Goal: Contribute content: Add original content to the website for others to see

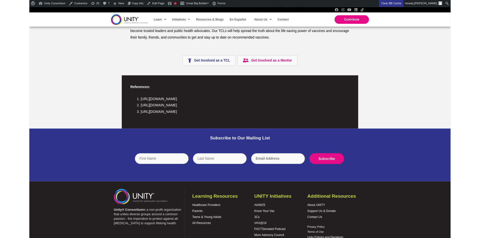
scroll to position [981, 0]
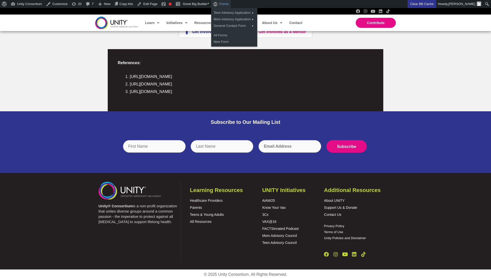
click at [229, 3] on span "Forms" at bounding box center [223, 4] width 9 height 8
click at [229, 40] on link "New Form" at bounding box center [234, 42] width 46 height 7
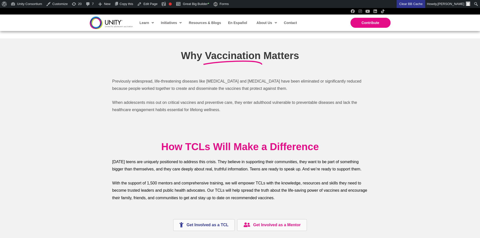
scroll to position [827, 0]
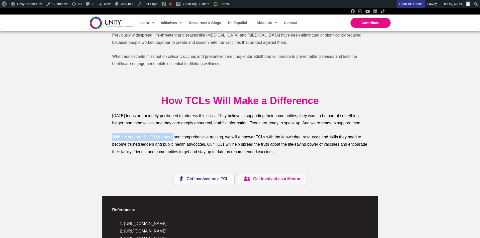
drag, startPoint x: 111, startPoint y: 137, endPoint x: 173, endPoint y: 138, distance: 61.4
click at [173, 138] on div "How TCLs Will Make a Difference Today's teens are uniquely positioned to addres…" at bounding box center [240, 128] width 266 height 78
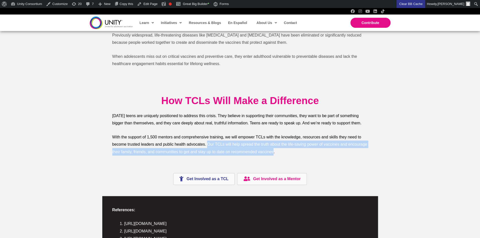
drag, startPoint x: 208, startPoint y: 143, endPoint x: 272, endPoint y: 149, distance: 64.2
click at [272, 149] on p "With the support of 1,500 mentors and comprehensive training, we will empower T…" at bounding box center [239, 145] width 255 height 22
copy span "Our TCLs will help spread the truth about the life-saving power of vaccines and…"
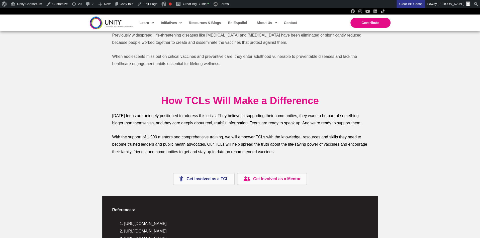
click at [276, 150] on p "With the support of 1,500 mentors and comprehensive training, we will empower T…" at bounding box center [239, 145] width 255 height 22
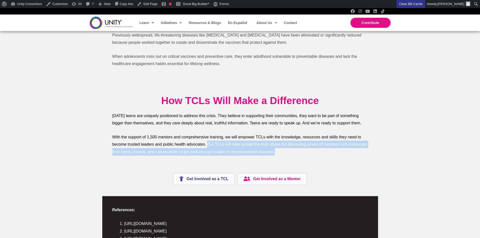
drag, startPoint x: 276, startPoint y: 152, endPoint x: 207, endPoint y: 145, distance: 69.0
click at [207, 145] on p "With the support of 1,500 mentors and comprehensive training, we will empower T…" at bounding box center [239, 145] width 255 height 22
click at [195, 4] on link "Great Big Builder •" at bounding box center [192, 4] width 37 height 8
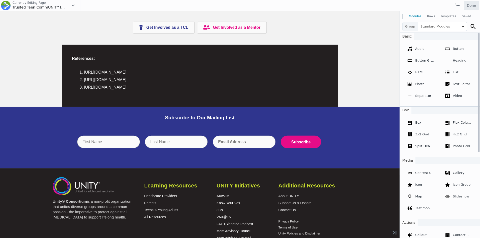
scroll to position [895, 0]
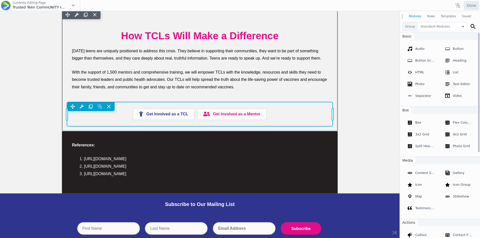
click at [222, 114] on div "Move Up Move Down Button Group Settings Copy Button Group Settings Paste Button…" at bounding box center [200, 114] width 266 height 24
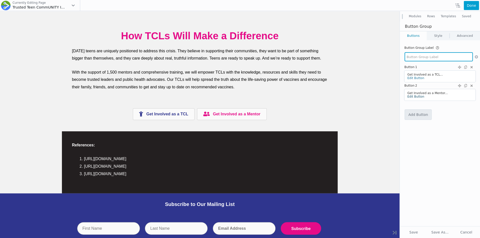
click at [416, 95] on link "Edit Button" at bounding box center [415, 97] width 17 height 4
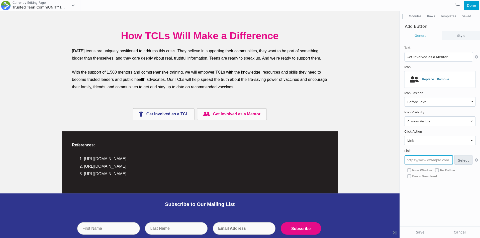
click at [417, 159] on input "text" at bounding box center [428, 160] width 48 height 9
click at [465, 158] on button "Select" at bounding box center [463, 160] width 18 height 9
click at [435, 161] on input "text" at bounding box center [428, 160] width 48 height 9
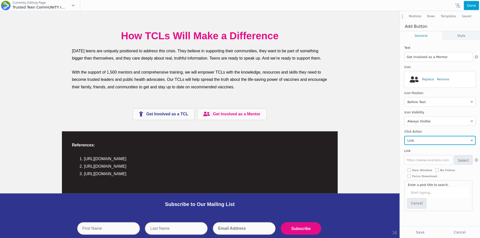
click at [434, 139] on select "Link Lightbox" at bounding box center [439, 140] width 71 height 9
click at [404, 136] on select "Link Lightbox" at bounding box center [439, 140] width 71 height 9
click at [437, 157] on input "text" at bounding box center [428, 160] width 48 height 9
click at [431, 160] on input "text" at bounding box center [428, 160] width 48 height 9
click at [420, 168] on label "New Window" at bounding box center [419, 170] width 25 height 6
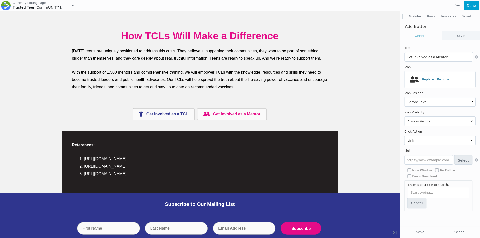
click at [411, 169] on input "New Window" at bounding box center [409, 171] width 4 height 4
checkbox input "true"
click at [416, 192] on input "text" at bounding box center [438, 192] width 60 height 9
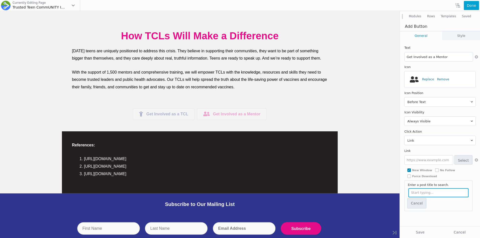
type input "F"
type input "M"
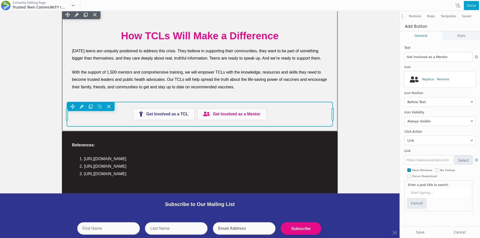
click at [181, 112] on div "Move Up Move Down Button Group Settings Copy Button Group Settings Paste Button…" at bounding box center [200, 114] width 266 height 24
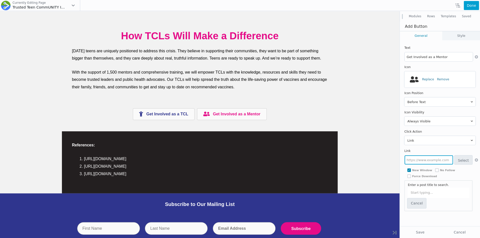
click at [419, 161] on input "text" at bounding box center [428, 160] width 48 height 9
click at [418, 17] on button "Modules" at bounding box center [415, 16] width 18 height 9
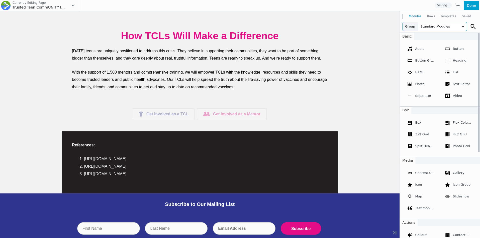
click at [433, 29] on span "Standard Modules" at bounding box center [442, 26] width 49 height 9
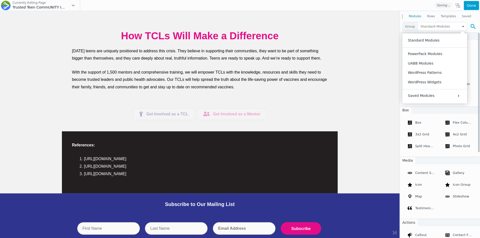
click at [474, 28] on icon at bounding box center [472, 26] width 5 height 5
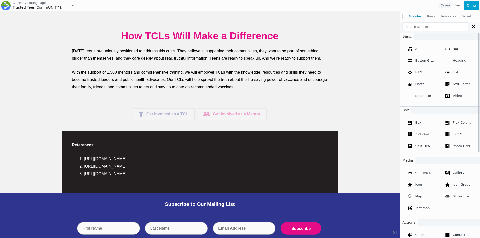
select select "large"
type input "1200"
type input "786"
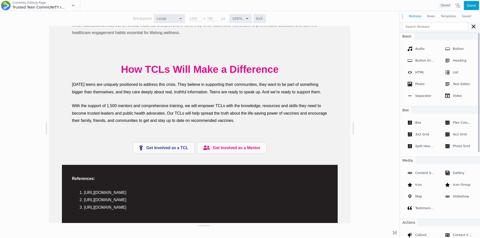
scroll to position [913, 0]
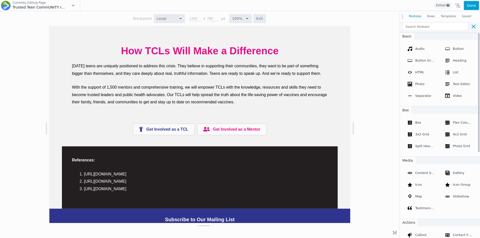
click at [471, 26] on button at bounding box center [473, 26] width 8 height 9
click at [471, 26] on icon at bounding box center [472, 26] width 5 height 5
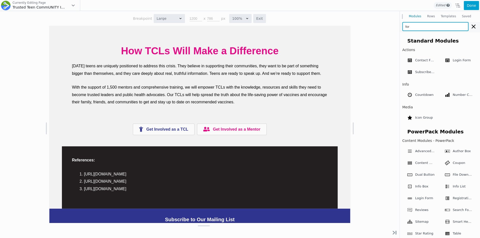
type input "form"
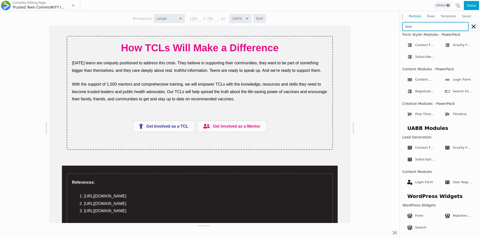
scroll to position [1117, 0]
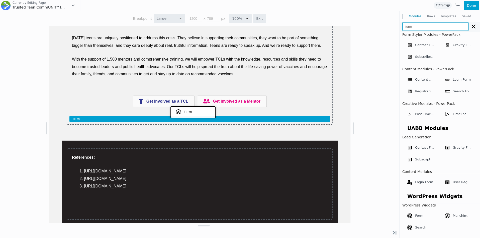
drag, startPoint x: 467, startPoint y: 242, endPoint x: 192, endPoint y: 111, distance: 305.1
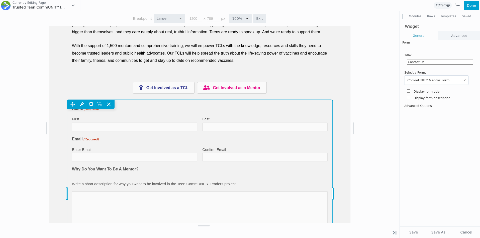
scroll to position [931, 0]
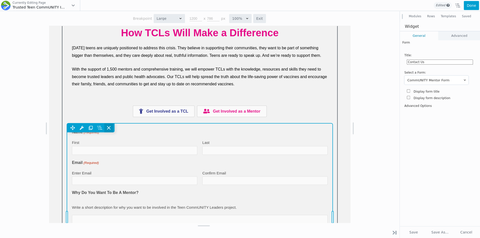
click at [108, 127] on icon at bounding box center [108, 127] width 3 height 3
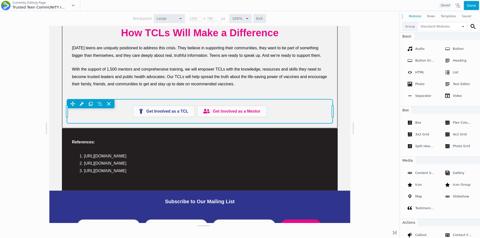
click at [181, 108] on div "Move Up Move Down Button Group Settings Copy Button Group Settings Paste Button…" at bounding box center [200, 103] width 266 height 9
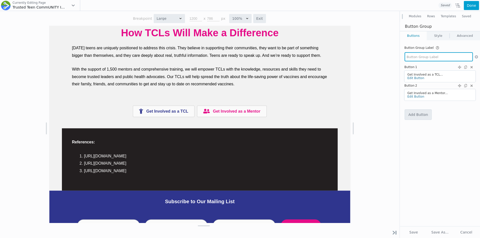
click at [439, 75] on div "Get Involved as a TCL..." at bounding box center [435, 75] width 56 height 4
click at [416, 78] on link "Edit Button" at bounding box center [415, 78] width 17 height 4
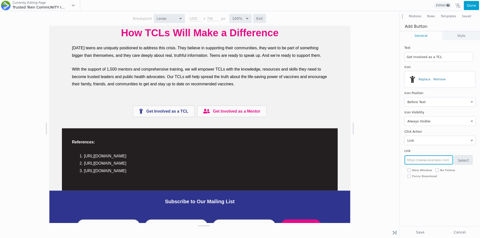
click at [419, 157] on input "text" at bounding box center [428, 160] width 48 height 9
click at [419, 160] on input "text" at bounding box center [428, 160] width 48 height 9
click at [438, 157] on input "text" at bounding box center [428, 160] width 48 height 9
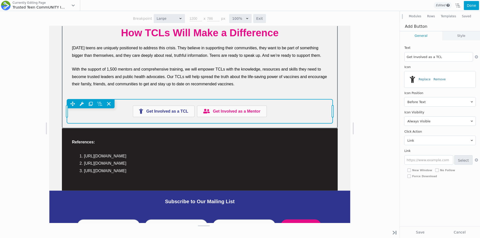
click at [176, 113] on div "Move Up Move Down Button Group Settings Copy Button Group Settings Paste Button…" at bounding box center [200, 111] width 266 height 24
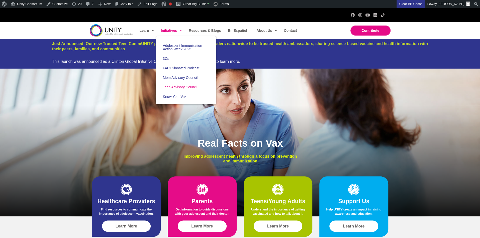
click at [177, 85] on span "Teen Advisory Council" at bounding box center [180, 87] width 35 height 4
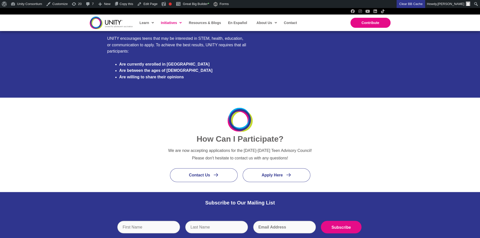
scroll to position [581, 0]
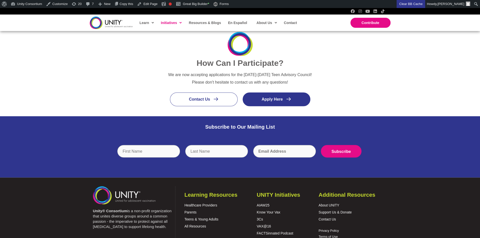
click at [265, 99] on span "Apply Here" at bounding box center [272, 99] width 21 height 4
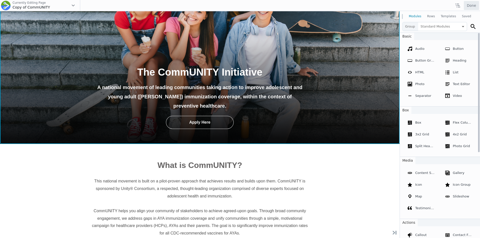
scroll to position [159, 0]
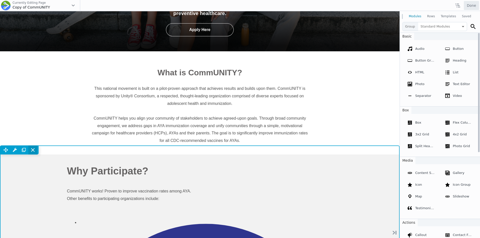
click at [31, 148] on icon at bounding box center [32, 150] width 5 height 5
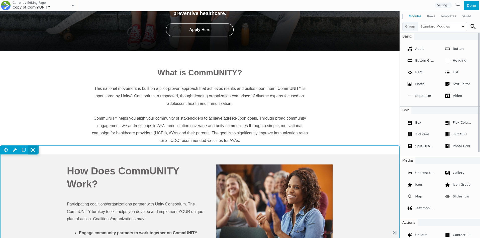
click at [34, 148] on icon at bounding box center [32, 150] width 5 height 5
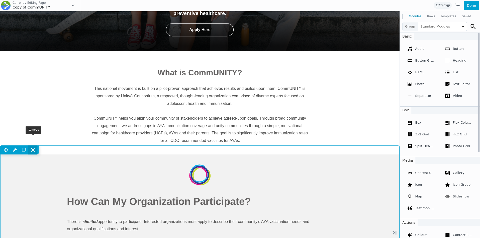
click at [35, 148] on icon at bounding box center [32, 150] width 5 height 5
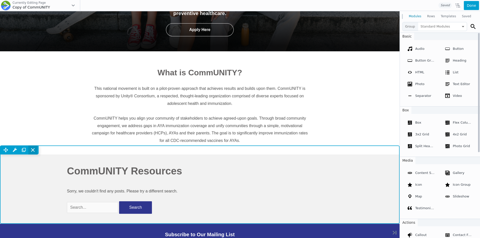
click at [33, 148] on icon at bounding box center [32, 150] width 5 height 5
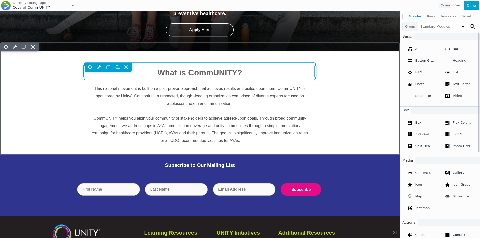
click at [182, 63] on div "Move Up Move Down Heading Settings Copy Heading Settings Paste Heading Settings…" at bounding box center [199, 72] width 231 height 18
click at [182, 68] on span "What is CommUNITY?" at bounding box center [199, 72] width 85 height 9
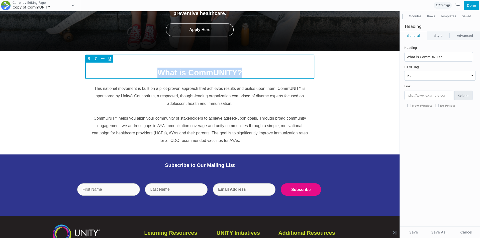
click at [182, 68] on span "What is CommUNITY?" at bounding box center [199, 73] width 221 height 11
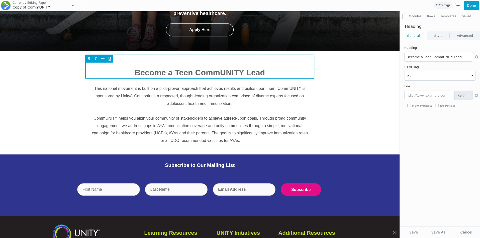
type input "Become a Teen CommUNITY Leader"
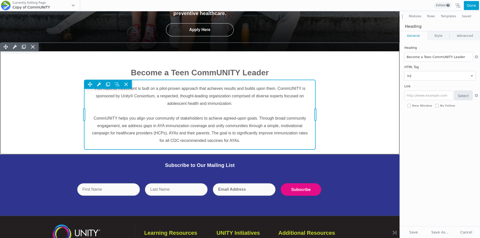
click at [174, 90] on div "Move Up Move Down Text Editor Settings Copy Text Editor Settings Paste Text Edi…" at bounding box center [199, 115] width 231 height 70
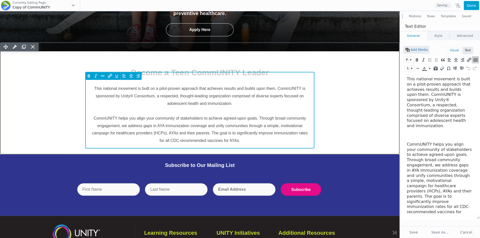
scroll to position [0, 0]
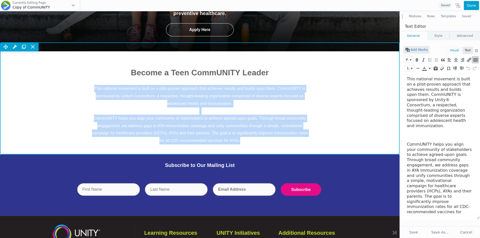
drag, startPoint x: 252, startPoint y: 131, endPoint x: 80, endPoint y: 80, distance: 179.3
click at [80, 80] on div "Become a Teen CommUNITY Leader This national movement is built on a pilot-prove…" at bounding box center [199, 102] width 399 height 103
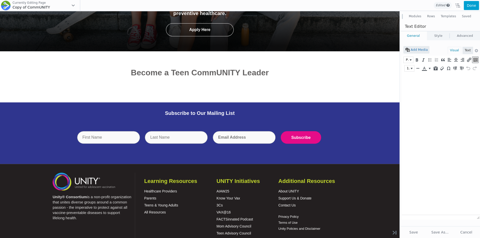
click at [417, 16] on button "Modules" at bounding box center [415, 16] width 18 height 9
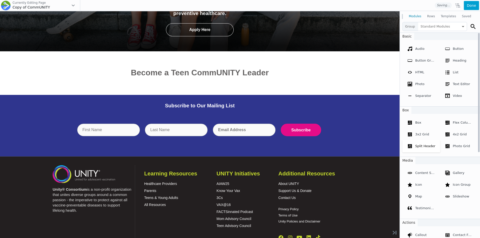
scroll to position [147, 0]
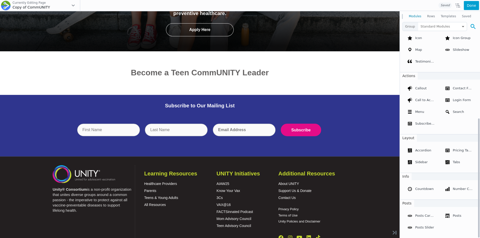
click at [472, 24] on icon at bounding box center [472, 26] width 5 height 5
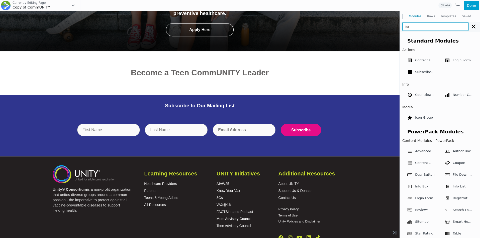
type input "form"
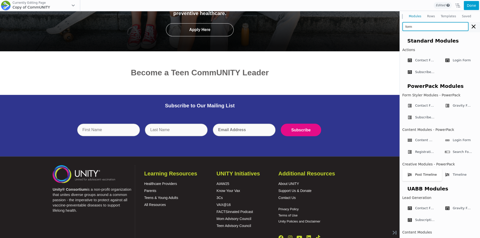
scroll to position [61, 0]
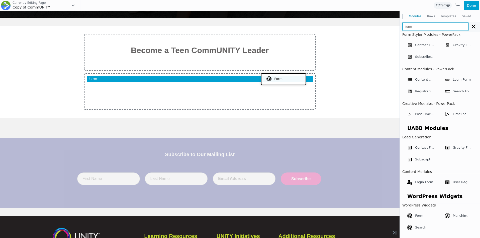
drag, startPoint x: 421, startPoint y: 227, endPoint x: 282, endPoint y: 79, distance: 203.5
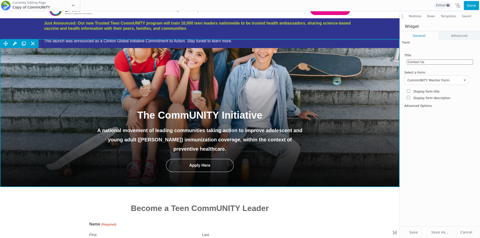
scroll to position [1, 0]
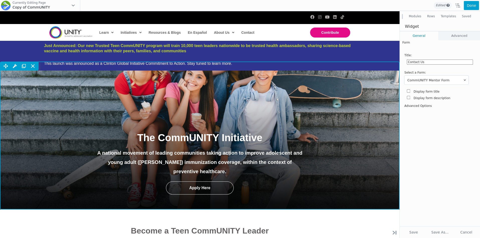
click at [132, 118] on div "Move Up Move Down Row Settings Reset Column Widths Reset Row Width Copy Row Set…" at bounding box center [199, 136] width 399 height 148
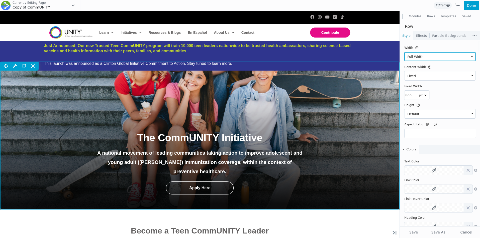
scroll to position [0, 0]
click at [311, 125] on div "Move Up Move Down Row Settings Reset Column Widths Reset Row Width Copy Row Set…" at bounding box center [199, 136] width 399 height 148
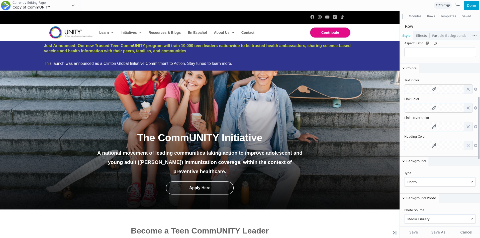
scroll to position [184, 0]
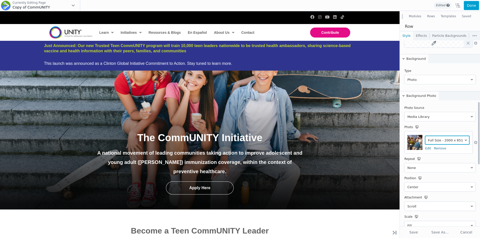
click at [429, 139] on select "Medium - 400 x 170 Large - 1024 x 436 Thumbnail - 150 x 150 1536x1536 - 1536 x …" at bounding box center [447, 140] width 45 height 9
click at [428, 150] on div "Medium - 400 x 170 Large - 1024 x 436 Thumbnail - 150 x 150 1536x1536 - 1536 x …" at bounding box center [445, 143] width 47 height 18
click at [428, 147] on link "Edit" at bounding box center [428, 149] width 6 height 4
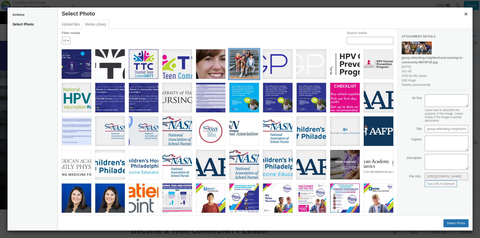
click at [255, 63] on div "smiling-teenagers-wearing-stylish-colored-t-shirts-sitting-stairs-eating-ice-cr…" at bounding box center [244, 64] width 30 height 30
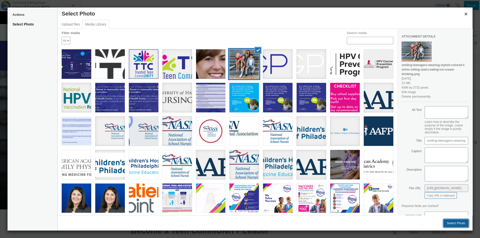
click at [452, 227] on button "Select Photo" at bounding box center [455, 223] width 25 height 8
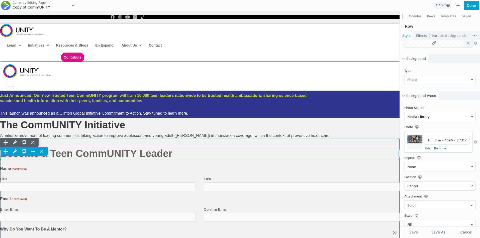
click at [163, 156] on div "Move Up Move Down Heading Settings Copy Heading Settings Paste Heading Settings…" at bounding box center [199, 151] width 399 height 9
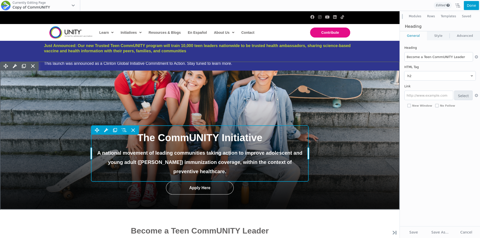
click at [173, 156] on div "Move Up Move Down Heading Settings Copy Heading Settings Paste Heading Settings…" at bounding box center [199, 154] width 217 height 56
click at [173, 156] on p "A national movement of leading communities taking action to improve adolescent …" at bounding box center [199, 163] width 207 height 28
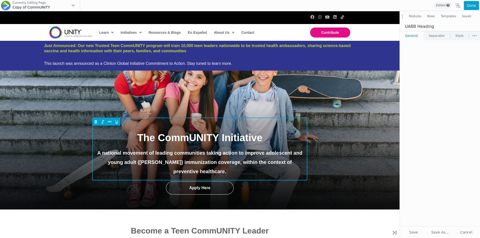
click at [173, 156] on p "A national movement of leading communities taking action to improve adolescent …" at bounding box center [199, 163] width 207 height 28
paste span
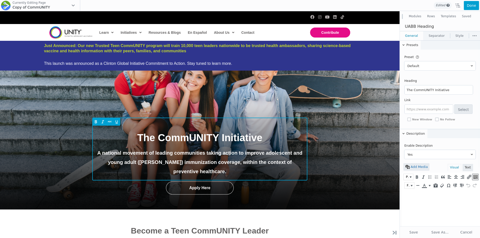
type input "Empowering 10,000 Teen CommUNITY Leaders to Share Life-Saving Health Informatio…"
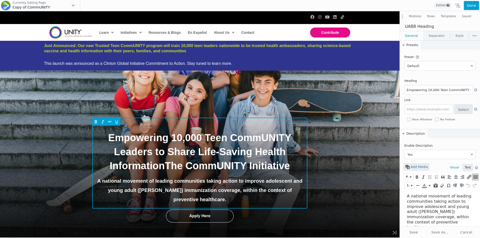
scroll to position [0, 0]
type input "Empowering 10,000 Teen CommUNITY Leaders to Share Life-Saving Health Informatio…"
click at [164, 190] on p "A national movement of leading communities taking action to improve adolescent …" at bounding box center [199, 191] width 207 height 28
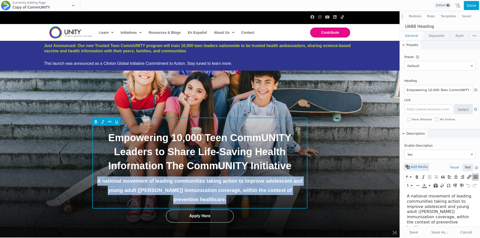
click at [164, 190] on p "A national movement of leading communities taking action to improve adolescent …" at bounding box center [199, 191] width 207 height 28
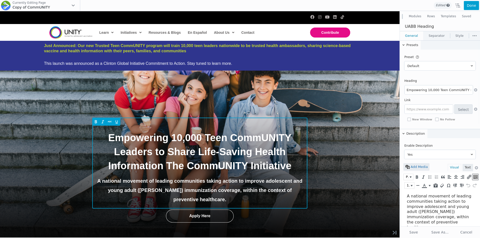
click at [162, 182] on p "A national movement of leading communities taking action to improve adolescent …" at bounding box center [199, 191] width 207 height 28
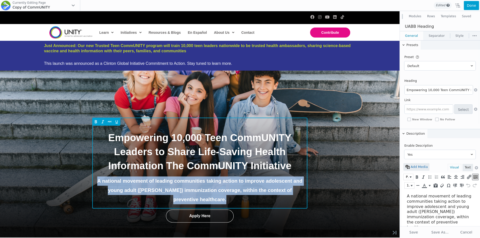
click at [162, 182] on p "A national movement of leading communities taking action to improve adolescent …" at bounding box center [199, 191] width 207 height 28
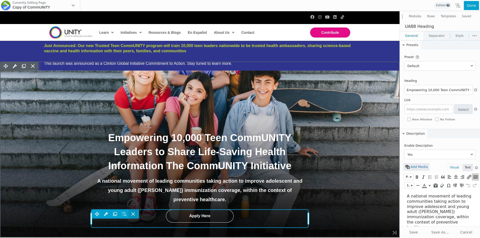
click at [137, 210] on span at bounding box center [133, 214] width 9 height 9
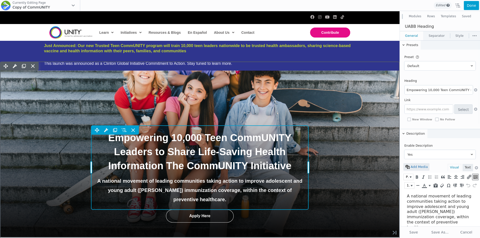
click at [184, 184] on div "Move Up Move Down Heading Settings Copy Heading Settings Paste Heading Settings…" at bounding box center [199, 168] width 217 height 84
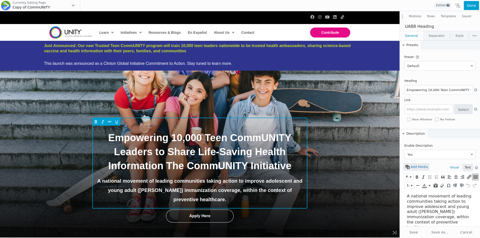
click at [168, 183] on p "A national movement of leading communities taking action to improve adolescent …" at bounding box center [199, 191] width 207 height 28
click at [289, 165] on span "Empowering 10,000 Teen CommUNITY Leaders to Share Life-Saving Health Informatio…" at bounding box center [199, 151] width 183 height 39
click at [287, 191] on p "A national movement of leading communities taking action to improve adolescent …" at bounding box center [199, 191] width 207 height 28
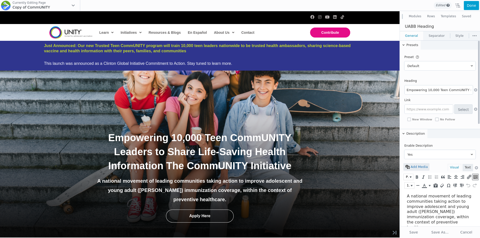
click at [423, 205] on p "A national movement of leading communities taking action to improve adolescent …" at bounding box center [440, 212] width 66 height 37
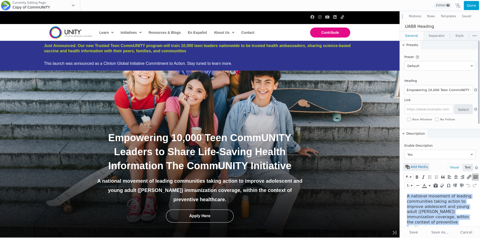
click at [423, 205] on p "A national movement of leading communities taking action to improve adolescent …" at bounding box center [440, 212] width 66 height 37
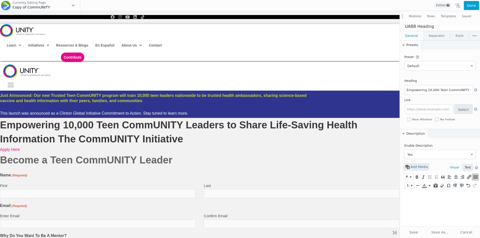
click at [463, 7] on div "Done Edited" at bounding box center [280, 5] width 400 height 11
click at [468, 7] on button "Done" at bounding box center [470, 5] width 15 height 9
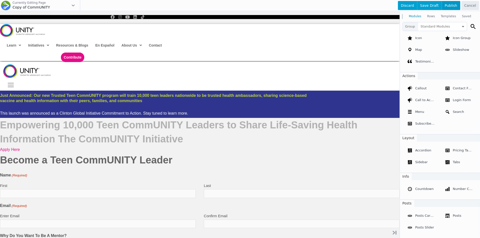
click at [454, 6] on span "Publish" at bounding box center [450, 5] width 19 height 9
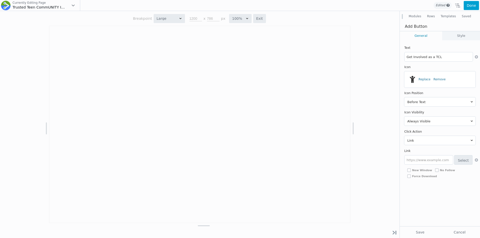
select select "large"
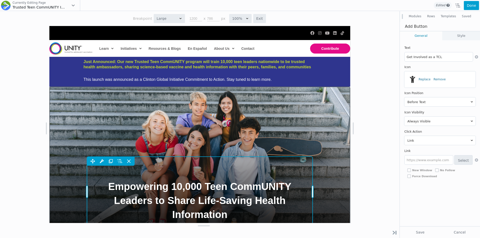
click at [186, 189] on div "Move Up Move Down Heading Settings Copy Heading Settings Paste Heading Settings…" at bounding box center [199, 192] width 225 height 70
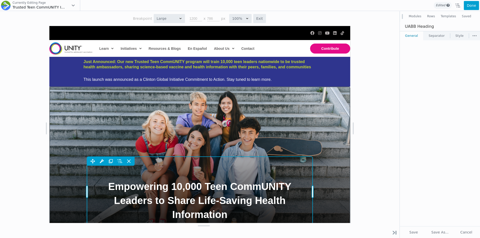
click at [186, 189] on span "Empowering 10,000 Teen CommUNITY Leaders to Share Life-Saving Health Information" at bounding box center [199, 200] width 183 height 39
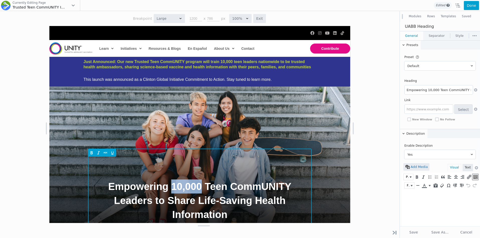
click at [186, 189] on span "Empowering 10,000 Teen CommUNITY Leaders to Share Life-Saving Health Information" at bounding box center [199, 200] width 183 height 39
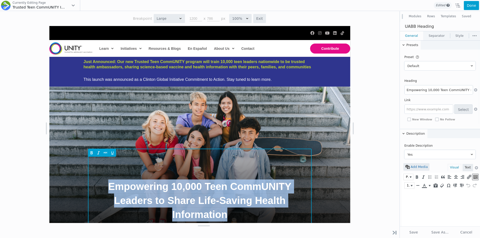
click at [186, 189] on span "Empowering 10,000 Teen CommUNITY Leaders to Share Life-Saving Health Information" at bounding box center [199, 200] width 183 height 39
copy span "Empowering 10,000 Teen CommUNITY Leaders to Share Life-Saving Health Information"
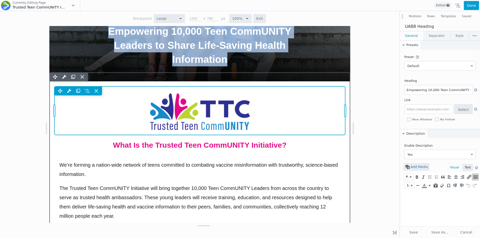
scroll to position [166, 0]
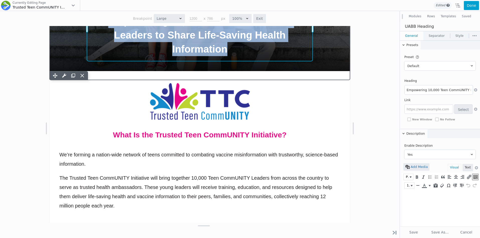
click at [231, 49] on div "Empowering 10,000 Teen CommUNITY Leaders to Share Life-Saving Health Informatio…" at bounding box center [199, 26] width 225 height 70
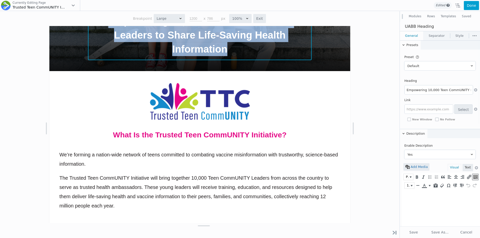
click at [224, 47] on span "Empowering 10,000 Teen CommUNITY Leaders to Share Life-Saving Health Information" at bounding box center [199, 35] width 183 height 39
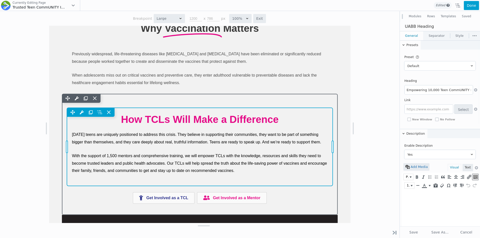
scroll to position [871, 0]
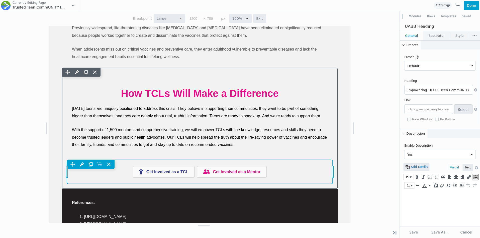
click at [214, 171] on div "Move Up Move Down Button Group Settings Copy Button Group Settings Paste Button…" at bounding box center [200, 172] width 266 height 24
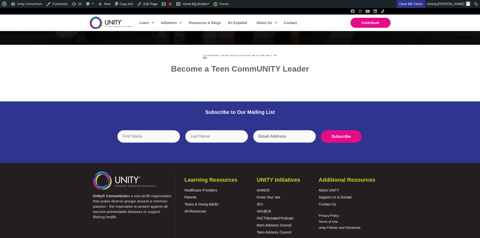
scroll to position [131, 0]
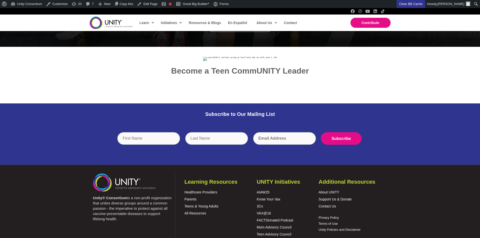
scroll to position [109, 0]
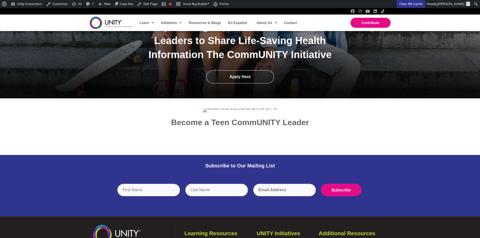
click at [214, 130] on div at bounding box center [239, 135] width 231 height 10
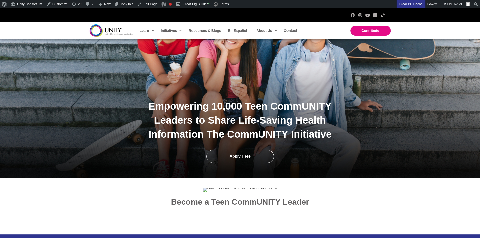
scroll to position [0, 0]
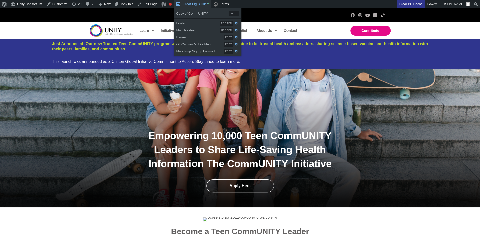
click at [197, 3] on link "Great Big Builder •" at bounding box center [192, 4] width 37 height 8
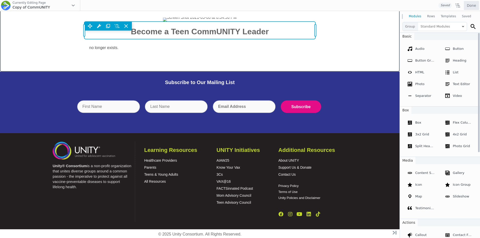
scroll to position [200, 0]
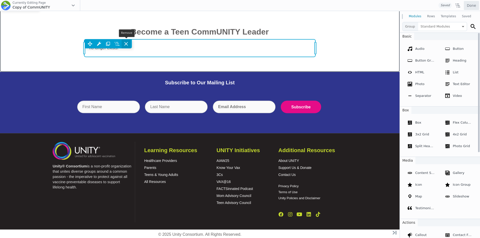
click at [127, 42] on icon at bounding box center [125, 43] width 5 height 5
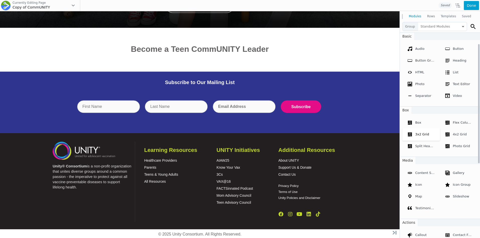
scroll to position [147, 0]
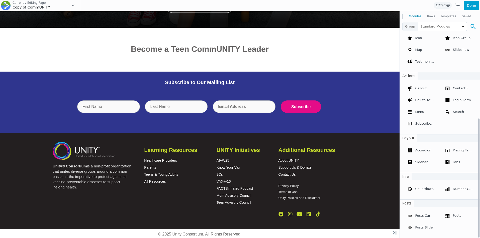
click at [473, 26] on icon at bounding box center [472, 26] width 5 height 5
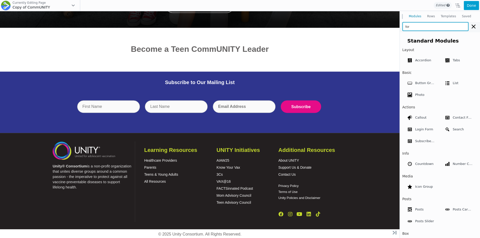
type input "form"
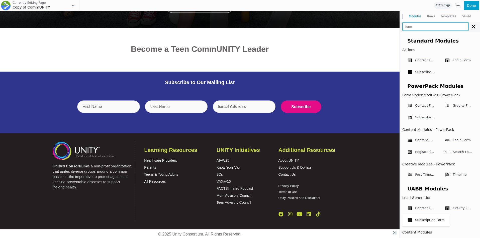
scroll to position [61, 0]
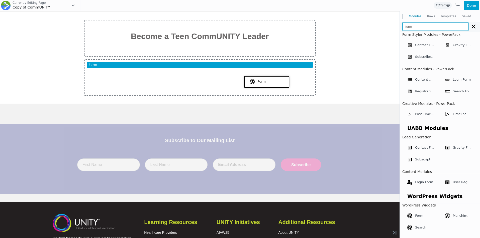
drag, startPoint x: 421, startPoint y: 228, endPoint x: 265, endPoint y: 81, distance: 213.7
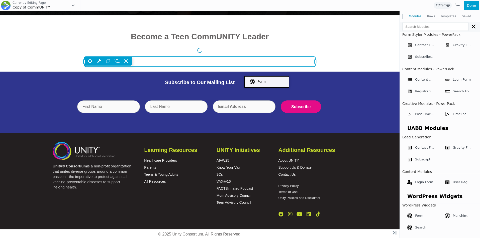
scroll to position [180, 0]
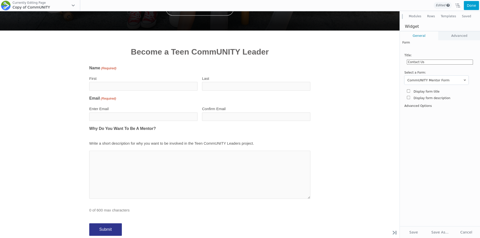
click at [422, 61] on input "Contact Us" at bounding box center [440, 62] width 66 height 5
click at [434, 63] on input "Contact Us" at bounding box center [440, 62] width 66 height 5
click at [429, 91] on label "Display form title" at bounding box center [426, 92] width 26 height 6
click at [410, 91] on input "Display form title" at bounding box center [408, 90] width 3 height 3
click at [426, 91] on label "Display form title" at bounding box center [426, 92] width 26 height 6
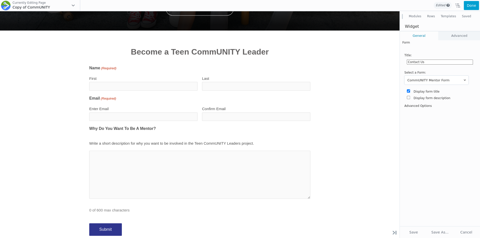
click at [410, 91] on input "Display form title" at bounding box center [408, 90] width 3 height 3
checkbox input "false"
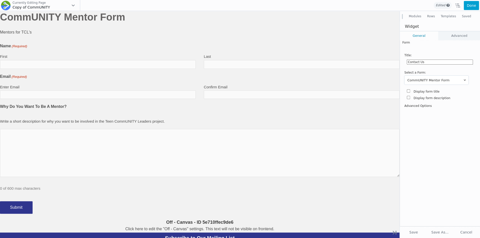
click at [410, 226] on div "Form Title: Contact Us Select a Form: CommUNITY Mentor Form CommUNITY Teen Lead…" at bounding box center [440, 133] width 80 height 186
click at [411, 228] on button "Save" at bounding box center [413, 232] width 25 height 9
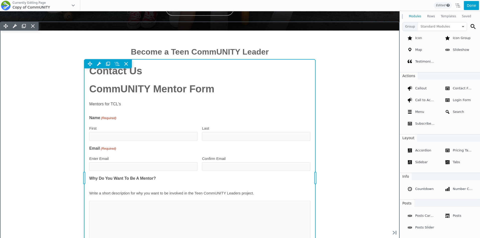
click at [133, 68] on div "Move Up Move Down Widget Settings Copy Widget Settings Paste Widget Settings Ro…" at bounding box center [199, 63] width 231 height 9
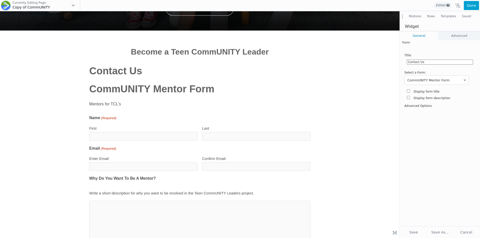
click at [420, 63] on input "Contact Us" at bounding box center [440, 62] width 66 height 5
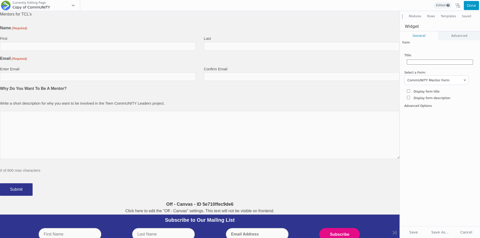
click at [474, 6] on button "Done" at bounding box center [470, 5] width 15 height 9
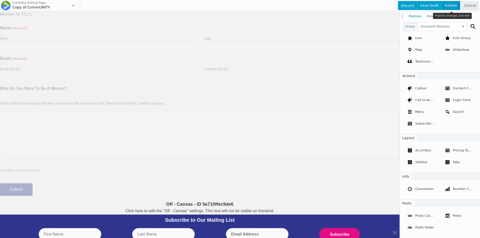
click at [453, 7] on span "Publish" at bounding box center [450, 5] width 19 height 9
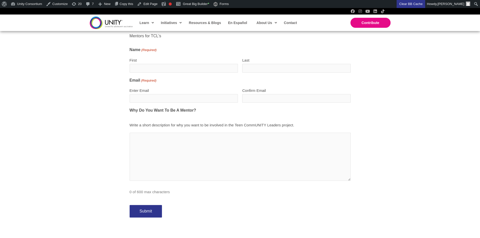
scroll to position [86, 0]
